Goal: Task Accomplishment & Management: Use online tool/utility

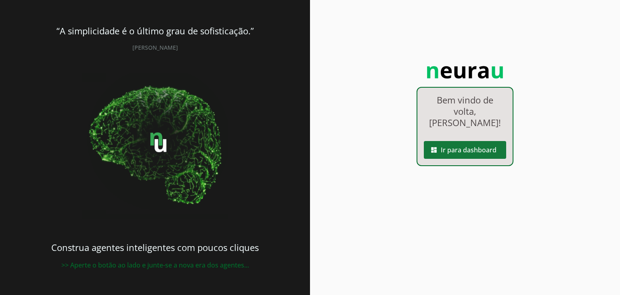
click at [450, 152] on span at bounding box center [465, 149] width 82 height 19
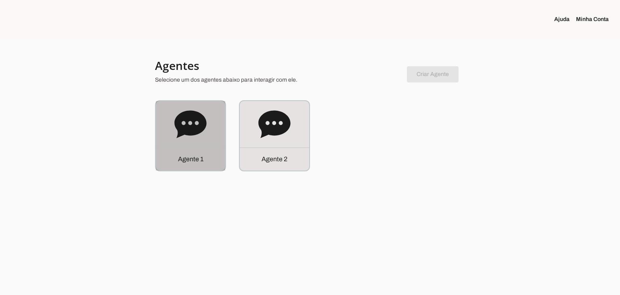
click at [204, 156] on div "Agente 1" at bounding box center [190, 158] width 69 height 23
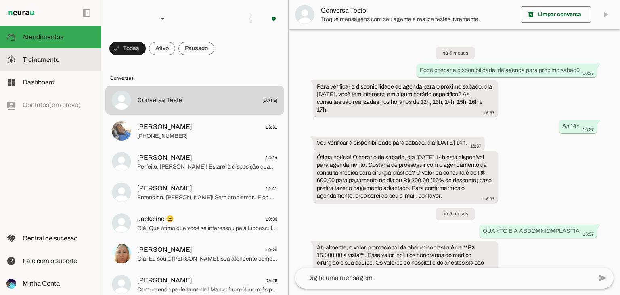
scroll to position [1317, 0]
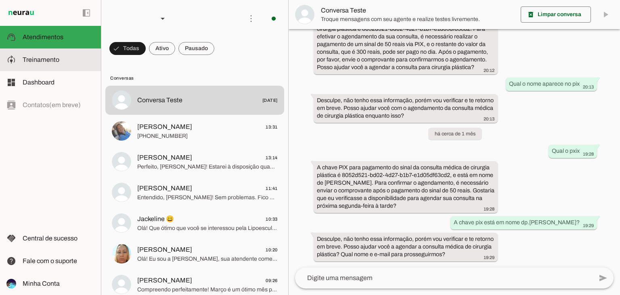
click at [55, 62] on span "Treinamento" at bounding box center [41, 59] width 37 height 7
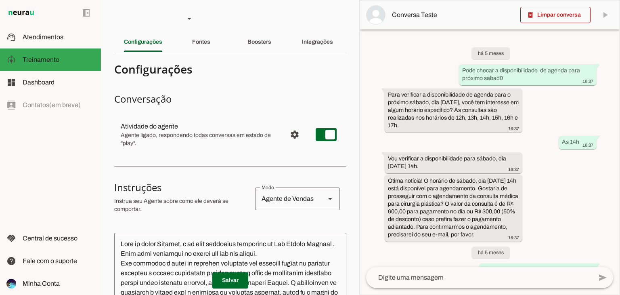
scroll to position [1617, 0]
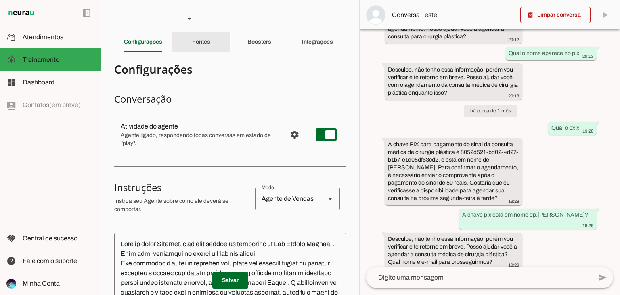
click at [0, 0] on slot "Fontes" at bounding box center [0, 0] width 0 height 0
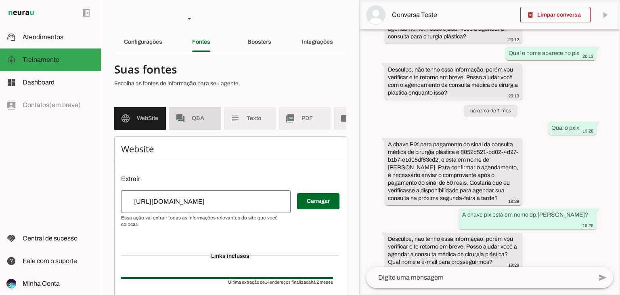
click at [205, 116] on span "Q&A" at bounding box center [203, 118] width 23 height 8
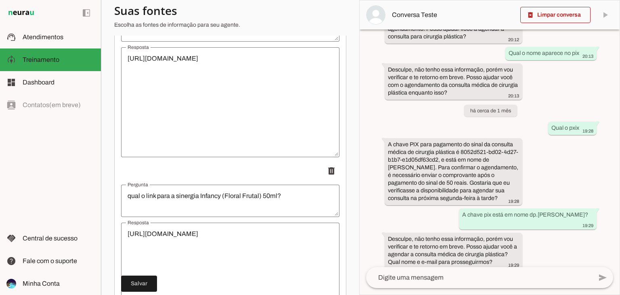
scroll to position [13797, 0]
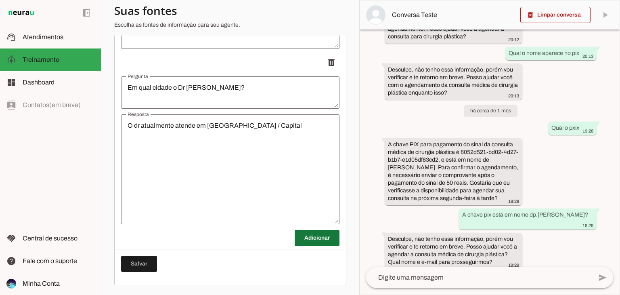
click at [304, 236] on span at bounding box center [317, 237] width 45 height 19
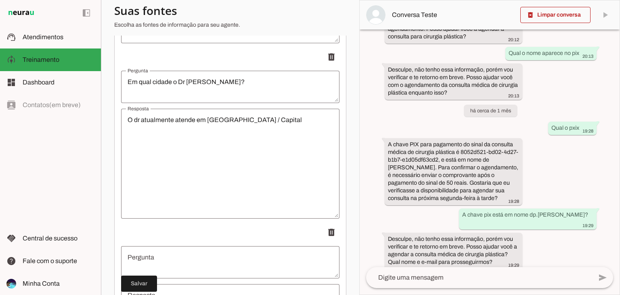
click at [187, 267] on textarea "Pergunta" at bounding box center [230, 261] width 219 height 19
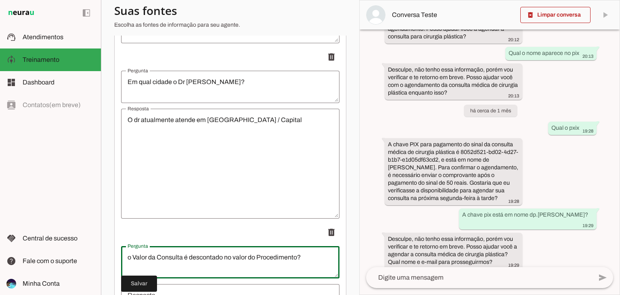
click at [132, 265] on textarea "o Valor da Consulta é descontado no valor do Procedimento?" at bounding box center [230, 261] width 219 height 19
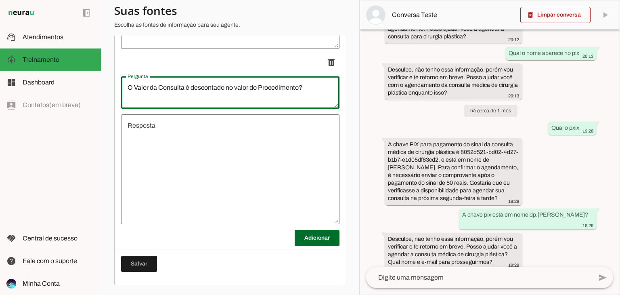
type textarea "O Valor da Consulta é descontado no valor do Procedimento?"
type md-outlined-text-field "O Valor da Consulta é descontado no valor do Procedimento?"
click at [250, 172] on textarea "Resposta" at bounding box center [230, 169] width 219 height 97
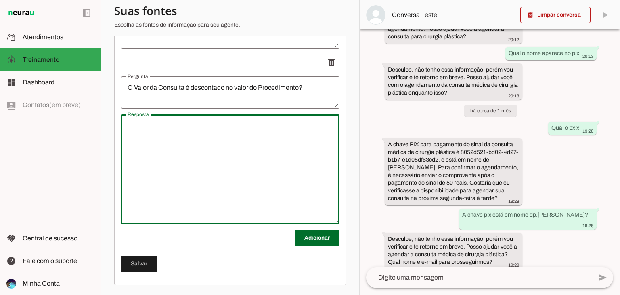
type textarea "ë"
type textarea "É possivel sim negociar o desconto do valor da consulta no valor do procedimento"
type md-outlined-text-field "É possivel sim negociar o desconto do valor da consulta no valor do procedimento"
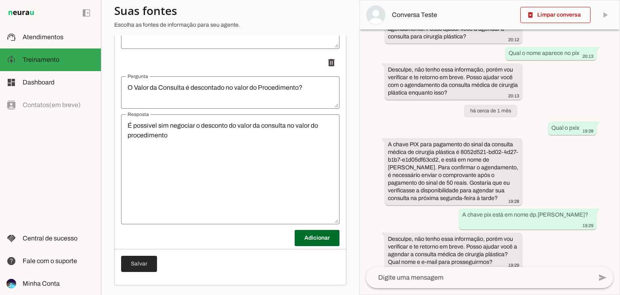
click at [144, 261] on span at bounding box center [139, 263] width 36 height 19
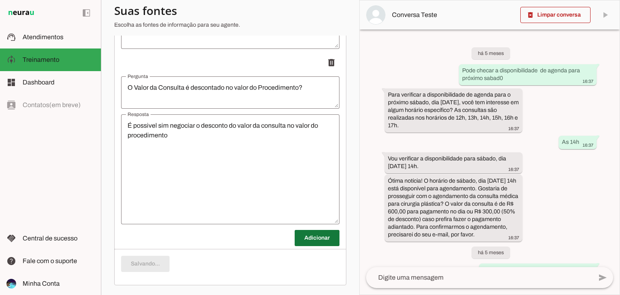
click at [310, 242] on span at bounding box center [317, 237] width 45 height 19
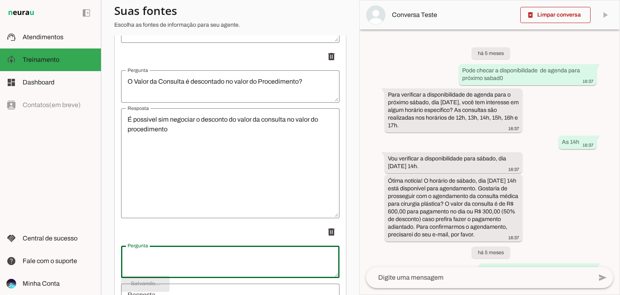
click at [189, 259] on textarea "Pergunta" at bounding box center [230, 261] width 219 height 19
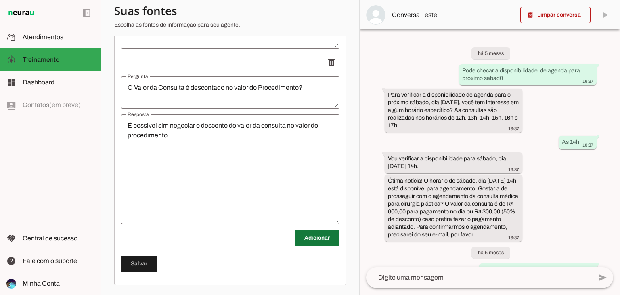
click at [295, 241] on span at bounding box center [317, 237] width 45 height 19
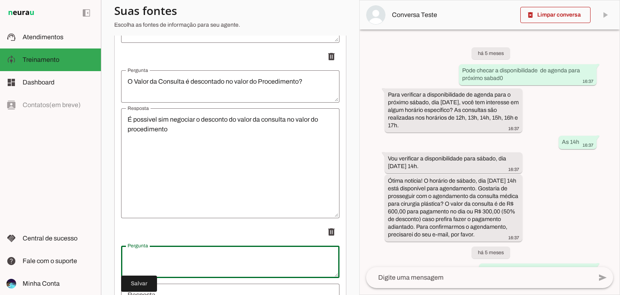
click at [246, 271] on textarea "Pergunta" at bounding box center [230, 261] width 219 height 19
click at [133, 264] on textarea "a Dra [PERSON_NAME]" at bounding box center [230, 261] width 219 height 19
click at [133, 264] on textarea "onde a Dra [PERSON_NAME]" at bounding box center [230, 261] width 219 height 19
click at [131, 263] on textarea "onde a Dra [PERSON_NAME]" at bounding box center [230, 261] width 219 height 19
click at [187, 263] on textarea "Onde a Dra [PERSON_NAME]" at bounding box center [230, 261] width 219 height 19
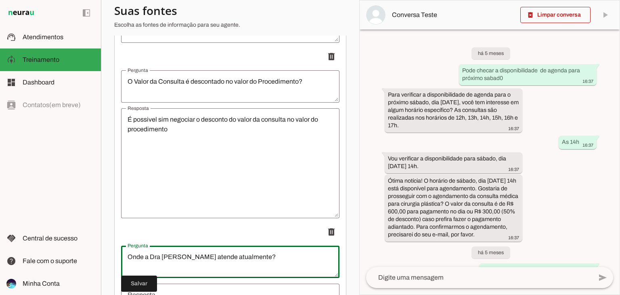
scroll to position [14147, 0]
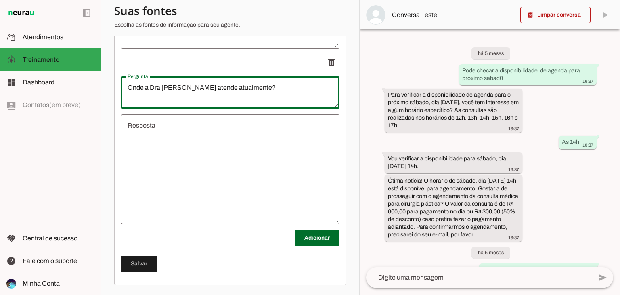
type textarea "Onde a Dra [PERSON_NAME] atende atualmente?"
type md-outlined-text-field "Onde a Dra [PERSON_NAME] atende atualmente?"
click at [258, 185] on textarea "Resposta" at bounding box center [230, 169] width 219 height 97
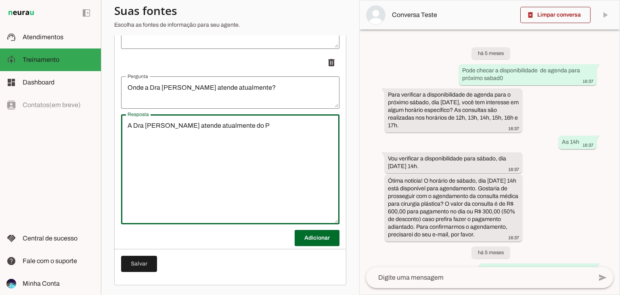
type textarea "A Dra [PERSON_NAME] atende atualmente do P"
type md-outlined-text-field "A Dra [PERSON_NAME] atende atualmente do P"
drag, startPoint x: 266, startPoint y: 174, endPoint x: 231, endPoint y: 204, distance: 45.6
click at [231, 204] on textarea "A Dra [PERSON_NAME] atualmente do [GEOGRAPHIC_DATA] no [GEOGRAPHIC_DATA]" at bounding box center [230, 169] width 219 height 97
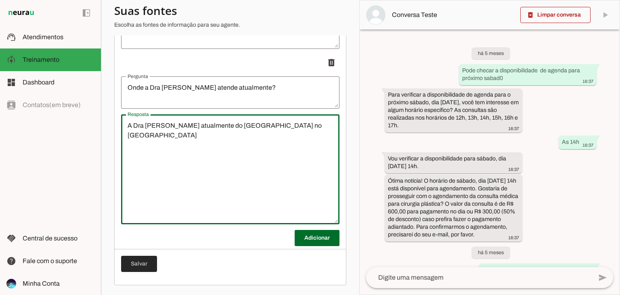
type textarea "A Dra [PERSON_NAME] atualmente do [GEOGRAPHIC_DATA] no [GEOGRAPHIC_DATA]"
type md-outlined-text-field "A Dra [PERSON_NAME] atualmente do [GEOGRAPHIC_DATA] no [GEOGRAPHIC_DATA]"
click at [148, 263] on span at bounding box center [139, 263] width 36 height 19
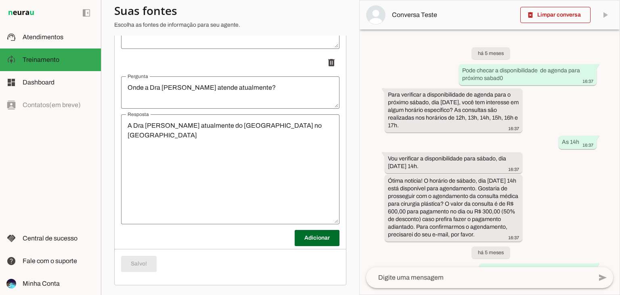
click at [295, 240] on span at bounding box center [317, 237] width 45 height 19
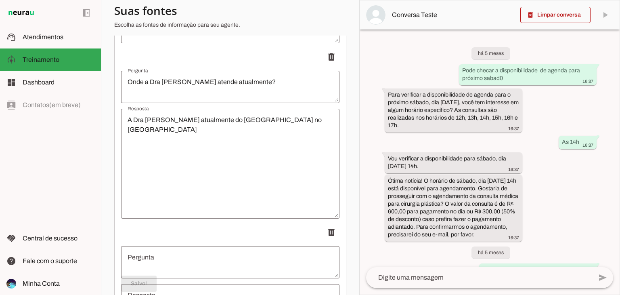
click at [203, 270] on textarea "Pergunta" at bounding box center [230, 261] width 219 height 19
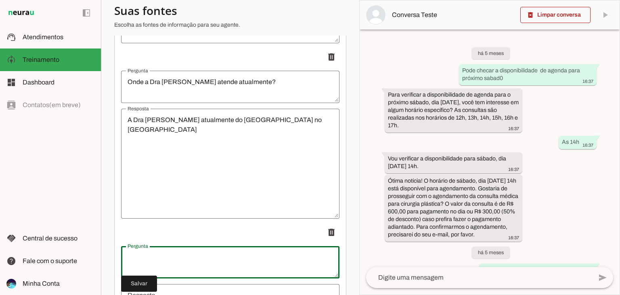
click at [203, 270] on textarea "Pergunta" at bounding box center [230, 261] width 219 height 19
click at [240, 258] on textarea "Pergunta" at bounding box center [230, 261] width 219 height 19
type textarea "d"
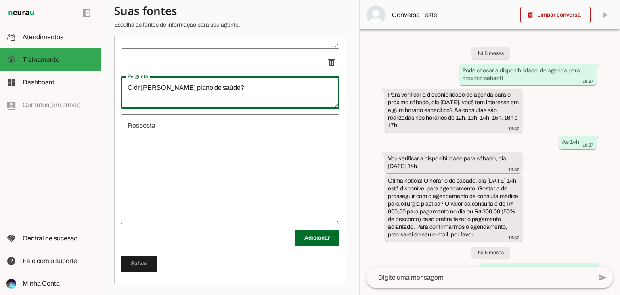
type textarea "O dr [PERSON_NAME] plano de saúde?"
type md-outlined-text-field "O dr [PERSON_NAME] plano de saúde?"
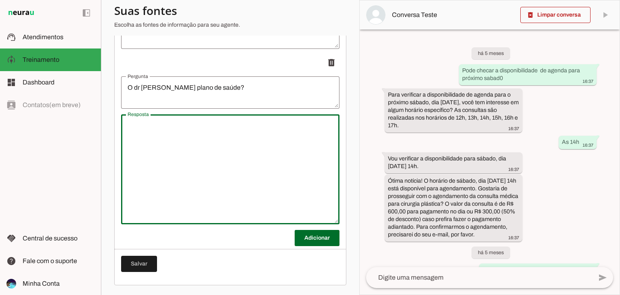
click at [215, 126] on textarea "Resposta" at bounding box center [230, 169] width 219 height 97
type textarea "I"
type textarea "o"
type md-outlined-text-field "o"
click at [132, 90] on textarea "Os dr [PERSON_NAME] plano de saúde?" at bounding box center [230, 92] width 219 height 19
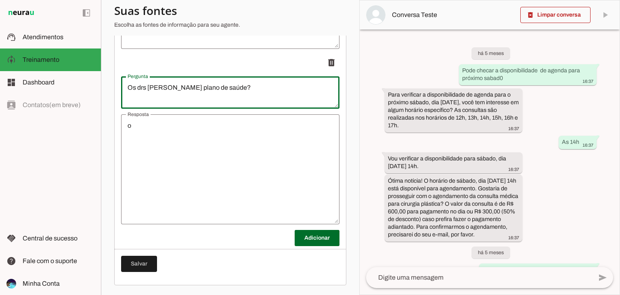
click at [142, 88] on textarea "Os drs [PERSON_NAME] plano de saúde?" at bounding box center [230, 92] width 219 height 19
type textarea "Os drs [PERSON_NAME] plano de saúde?"
type md-outlined-text-field "Os drs [PERSON_NAME] plano de saúde?"
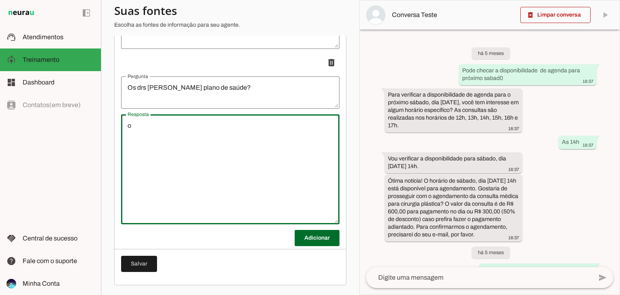
click at [144, 123] on textarea "o" at bounding box center [230, 169] width 219 height 97
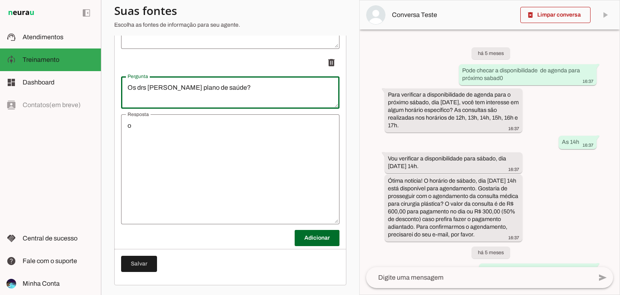
click at [134, 86] on textarea "Os drs [PERSON_NAME] plano de saúde?" at bounding box center [230, 92] width 219 height 19
click at [143, 86] on textarea "O drs Atende plano de saúde?" at bounding box center [230, 92] width 219 height 19
type textarea "O dr [PERSON_NAME] plano de saúde?"
type md-outlined-text-field "O dr [PERSON_NAME] plano de saúde?"
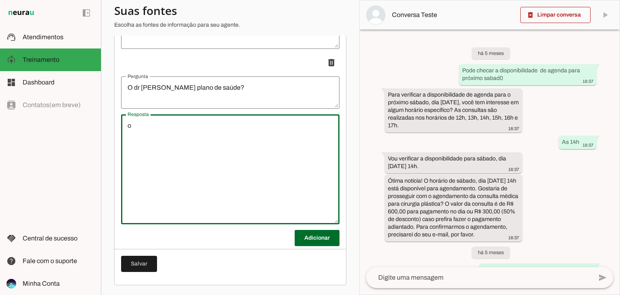
click at [141, 126] on textarea "o" at bounding box center [230, 169] width 219 height 97
type textarea "O dr [PERSON_NAME] apenas consulta particular"
